Goal: Information Seeking & Learning: Understand process/instructions

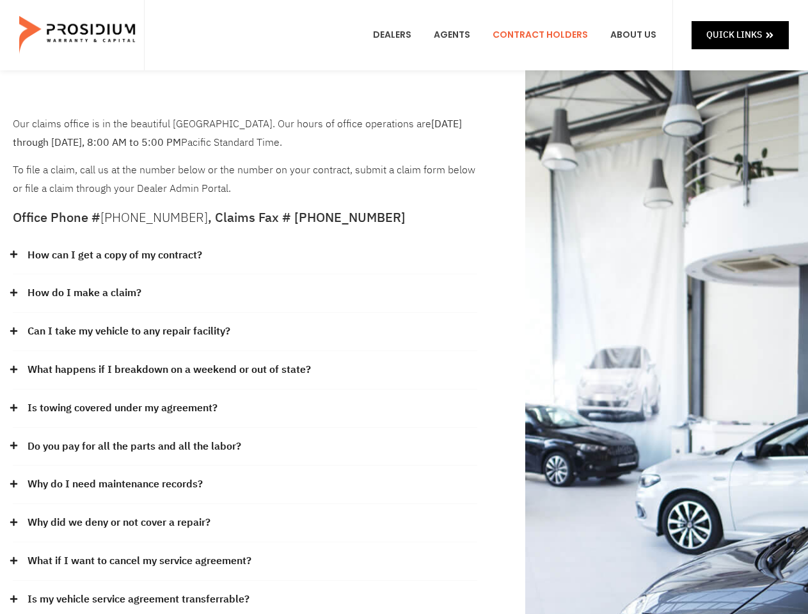
click at [404, 307] on div "How do I make a claim?" at bounding box center [245, 293] width 464 height 38
click at [245, 256] on div "How can I get a copy of my contract?" at bounding box center [245, 256] width 464 height 38
click at [114, 255] on link "How can I get a copy of my contract?" at bounding box center [115, 255] width 175 height 19
click at [245, 294] on div "How do I make a claim?" at bounding box center [245, 293] width 464 height 38
click at [84, 293] on link "How do I make a claim?" at bounding box center [85, 293] width 114 height 19
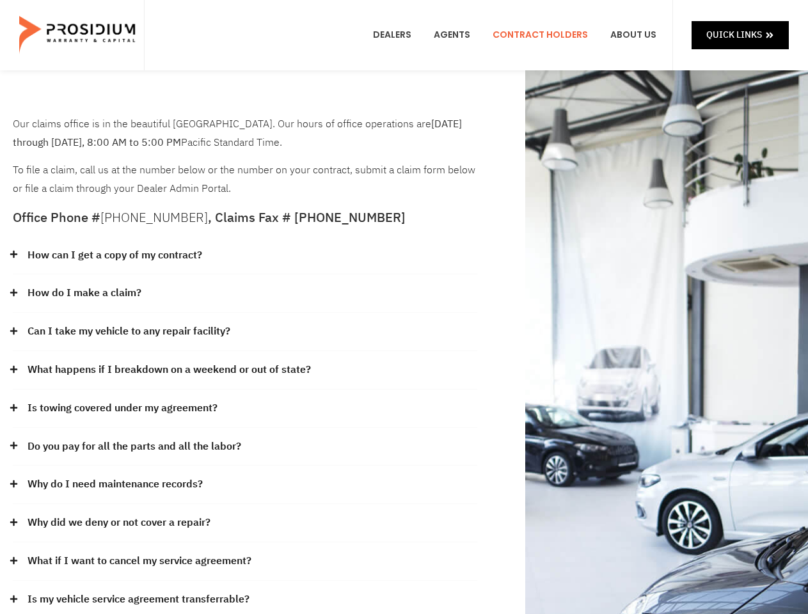
click at [245, 332] on div "Can I take my vehicle to any repair facility?" at bounding box center [245, 332] width 464 height 38
click at [129, 331] on link "Can I take my vehicle to any repair facility?" at bounding box center [129, 331] width 203 height 19
click at [245, 370] on link "What happens if I breakdown on a weekend or out of state?" at bounding box center [169, 370] width 283 height 19
click at [168, 370] on link "What happens if I breakdown on a weekend or out of state?" at bounding box center [169, 370] width 283 height 19
click at [245, 409] on div "Is towing covered under my agreement?" at bounding box center [245, 409] width 464 height 38
